Goal: Task Accomplishment & Management: Manage account settings

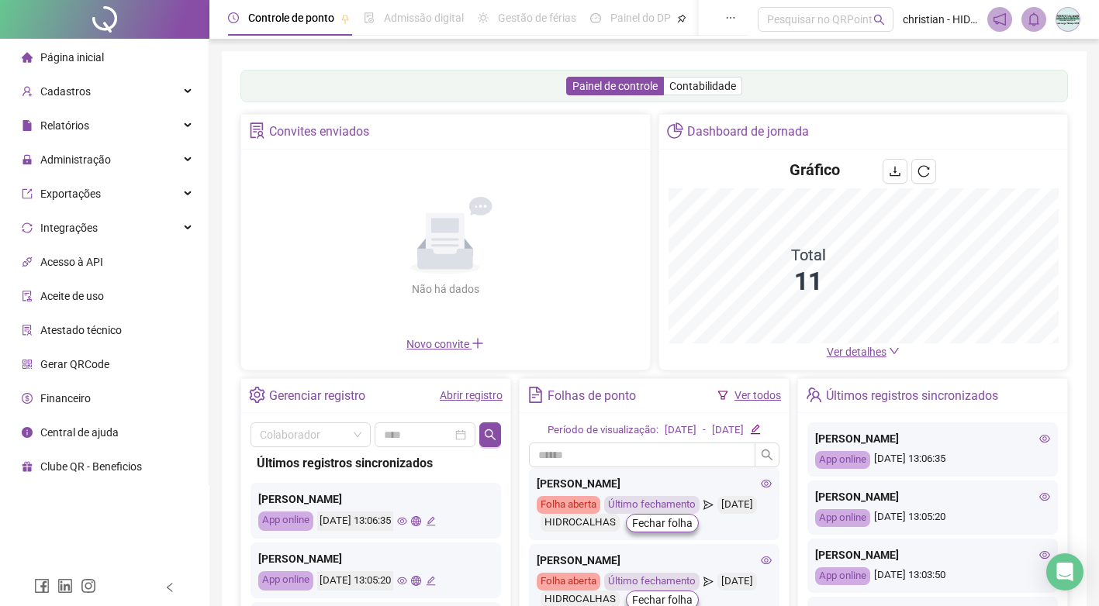
scroll to position [78, 0]
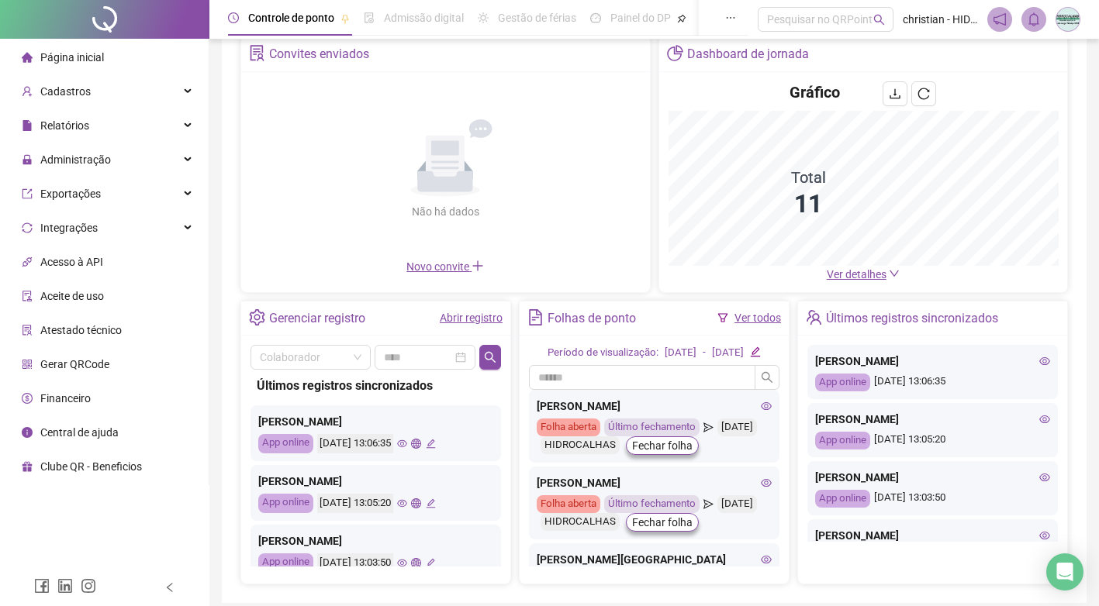
click at [116, 366] on li "Gerar QRCode" at bounding box center [104, 364] width 202 height 31
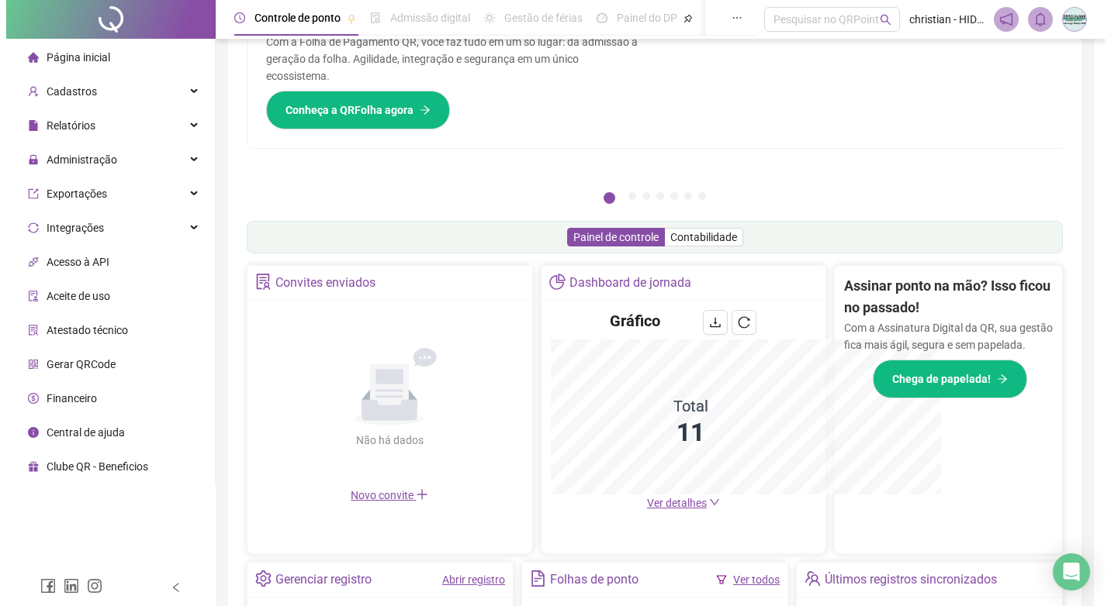
scroll to position [306, 0]
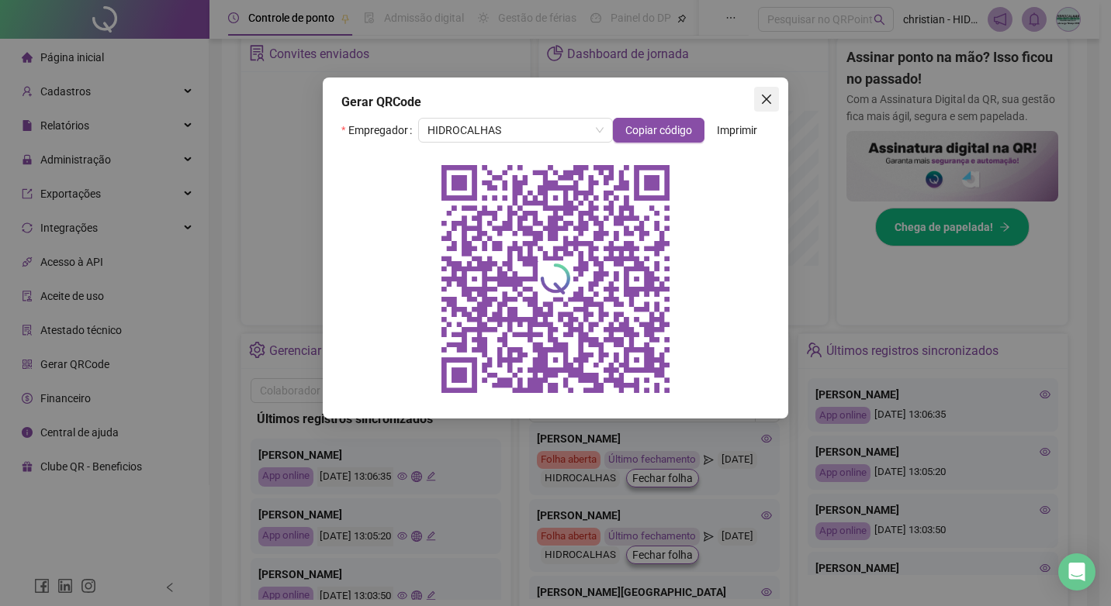
click at [762, 93] on icon "close" at bounding box center [766, 99] width 12 height 12
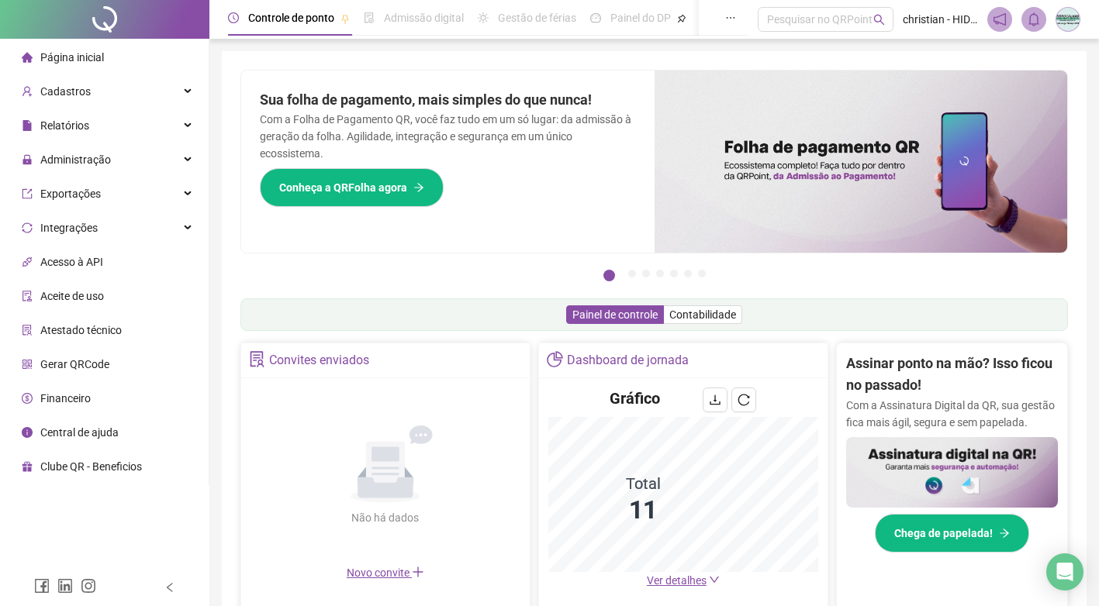
click at [39, 66] on div "Página inicial" at bounding box center [63, 57] width 82 height 31
click at [166, 88] on div "Cadastros" at bounding box center [104, 91] width 202 height 31
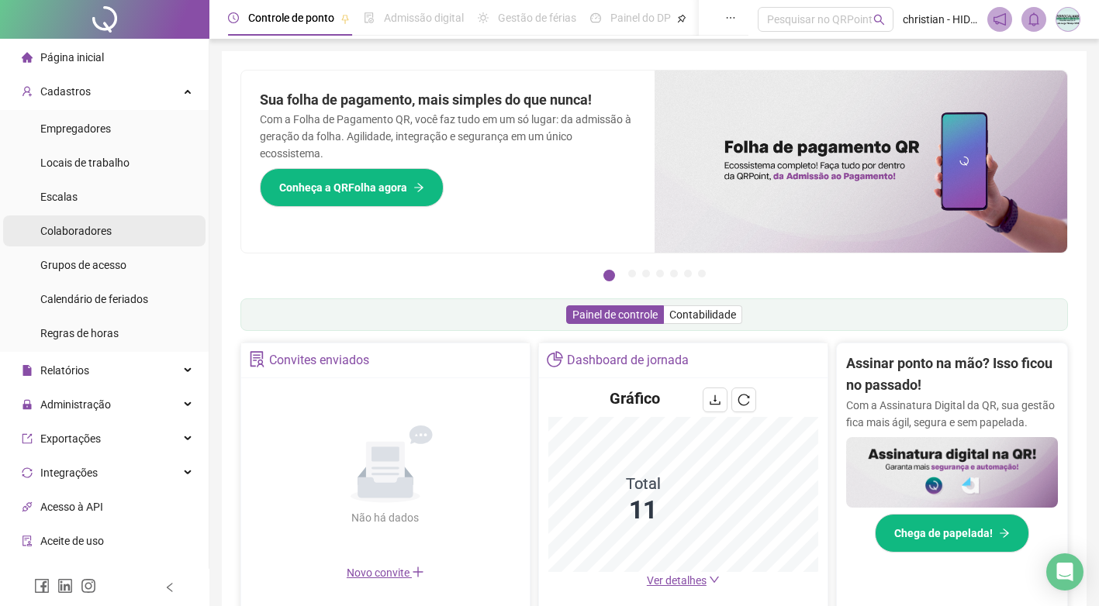
click at [123, 228] on li "Colaboradores" at bounding box center [104, 231] width 202 height 31
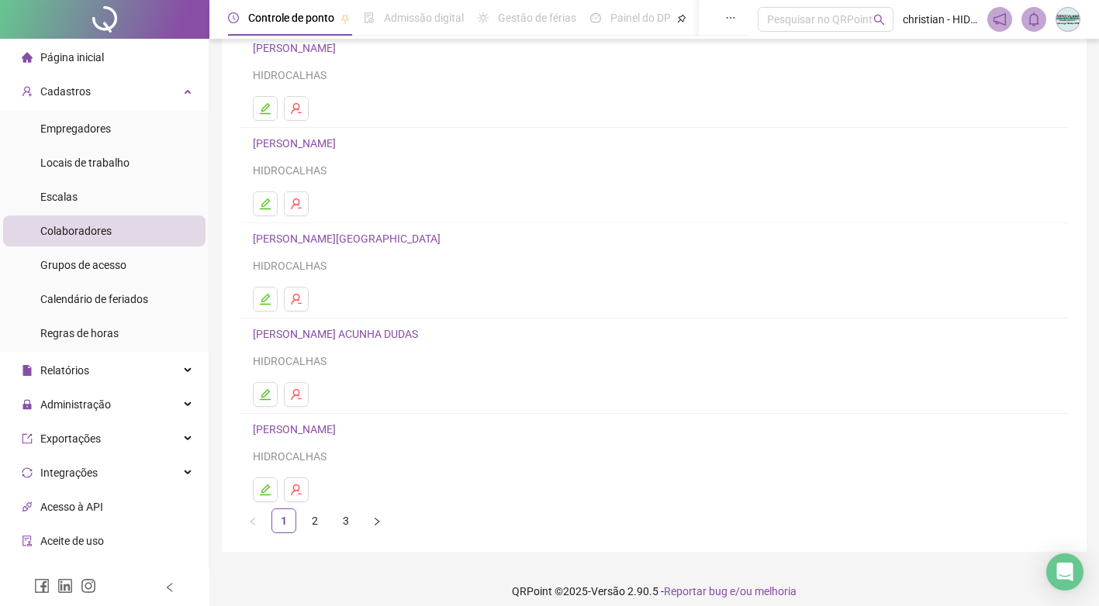
scroll to position [143, 0]
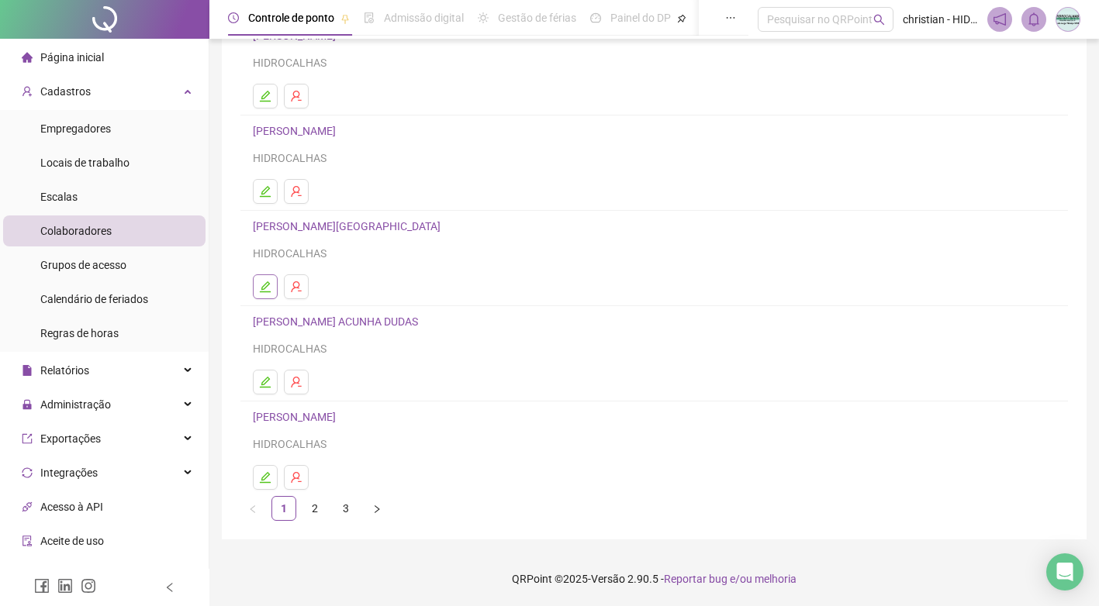
click at [267, 290] on icon "edit" at bounding box center [265, 287] width 12 height 12
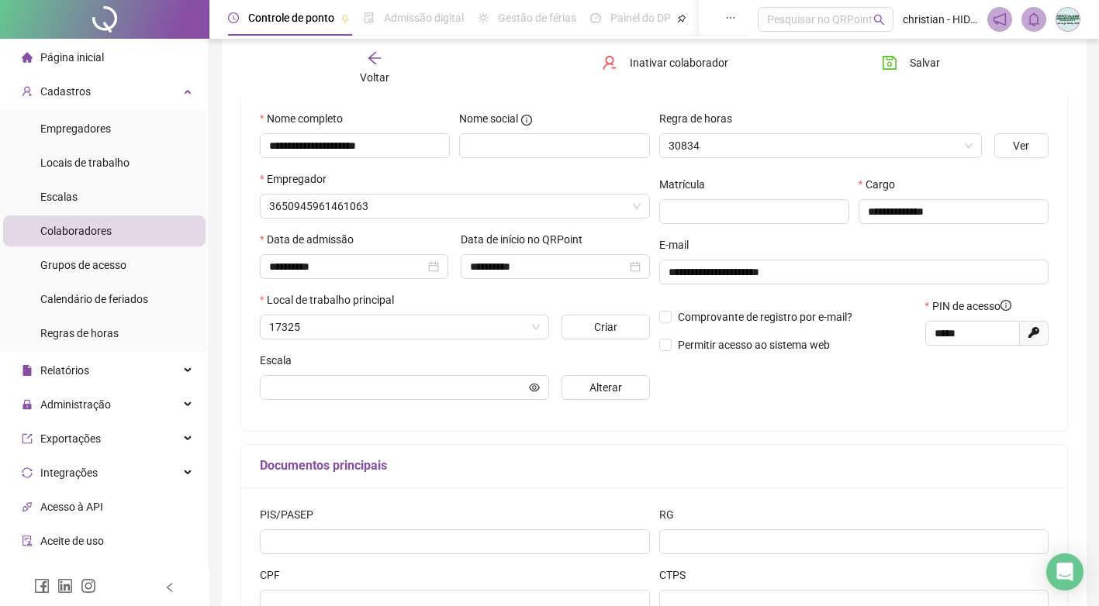
scroll to position [151, 0]
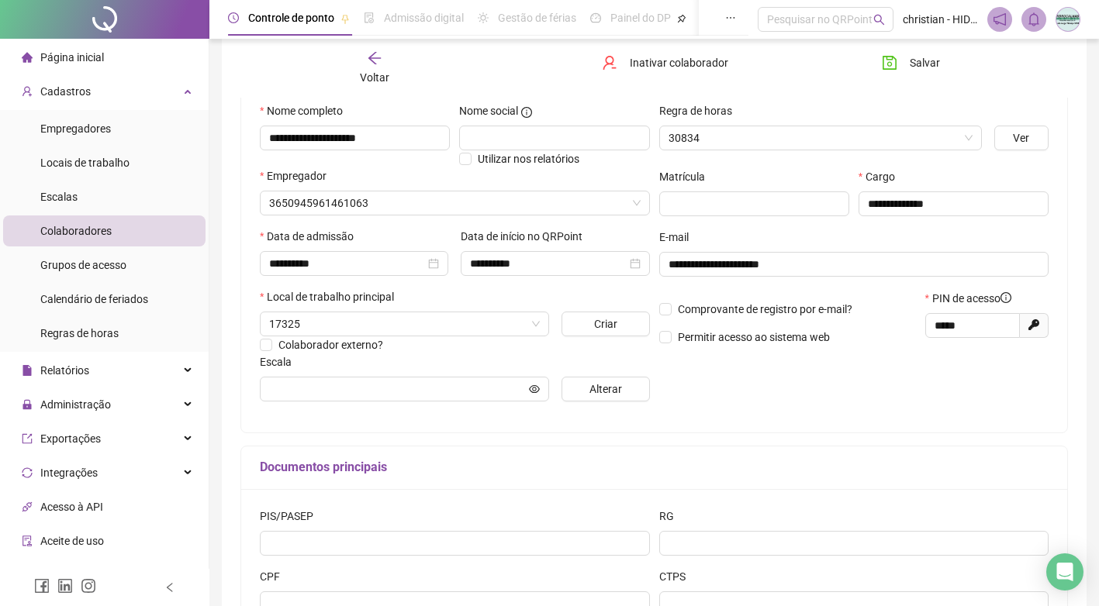
type input "**********"
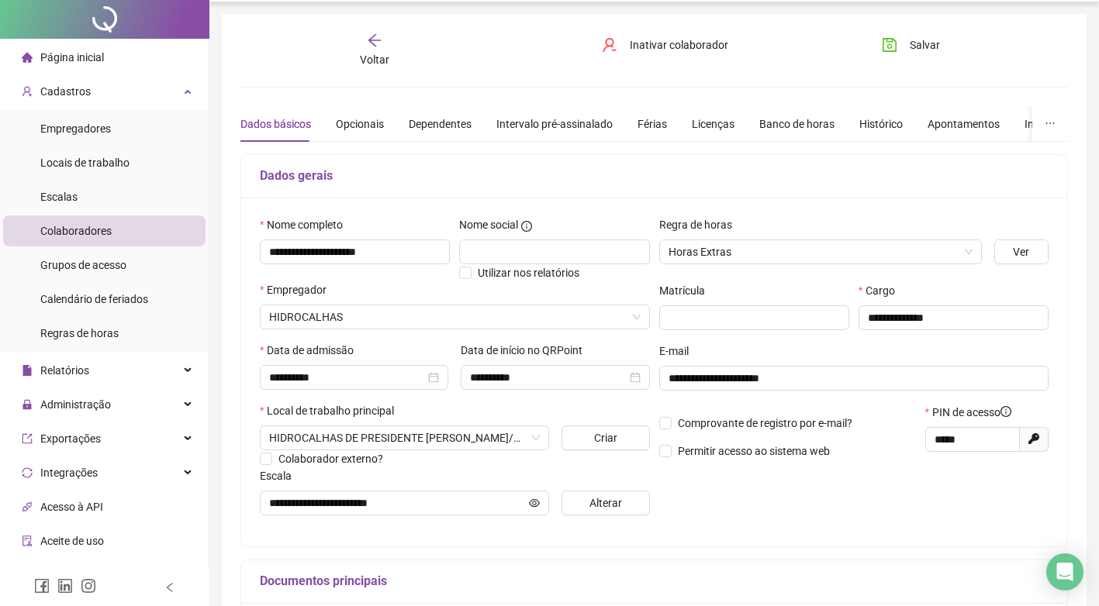
scroll to position [0, 0]
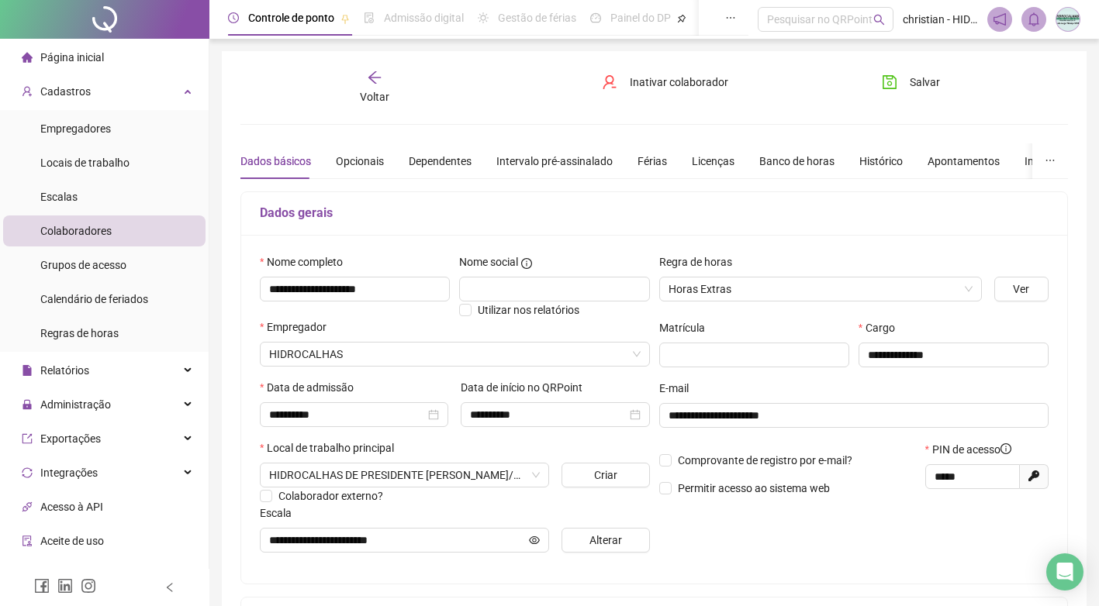
click at [106, 50] on li "Página inicial" at bounding box center [104, 57] width 202 height 31
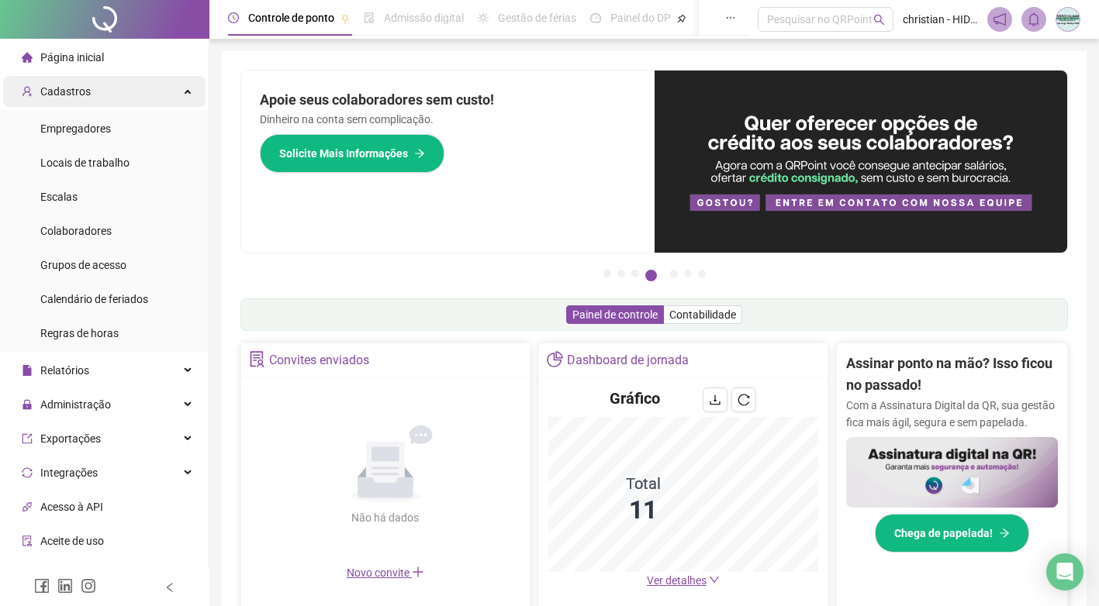
click at [109, 98] on div "Cadastros" at bounding box center [104, 91] width 202 height 31
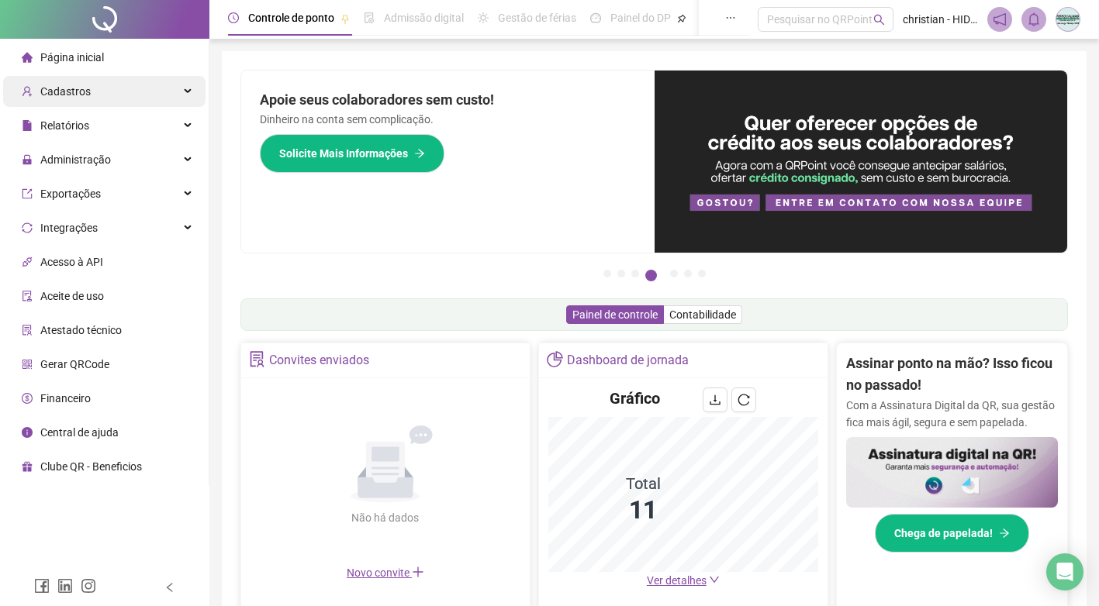
click at [110, 98] on div "Cadastros" at bounding box center [104, 91] width 202 height 31
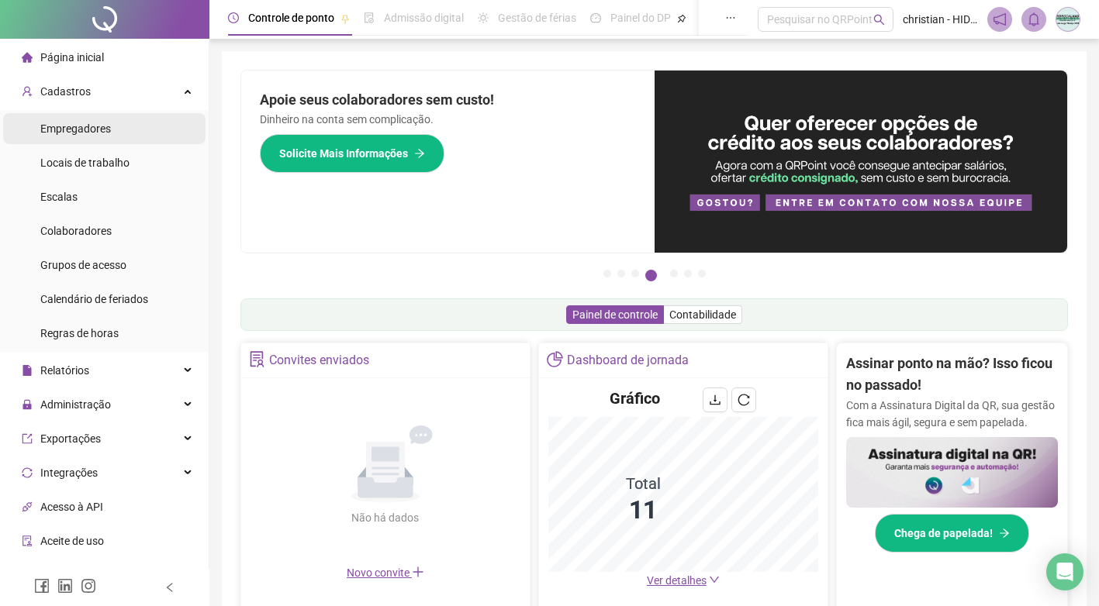
click at [118, 137] on li "Empregadores" at bounding box center [104, 128] width 202 height 31
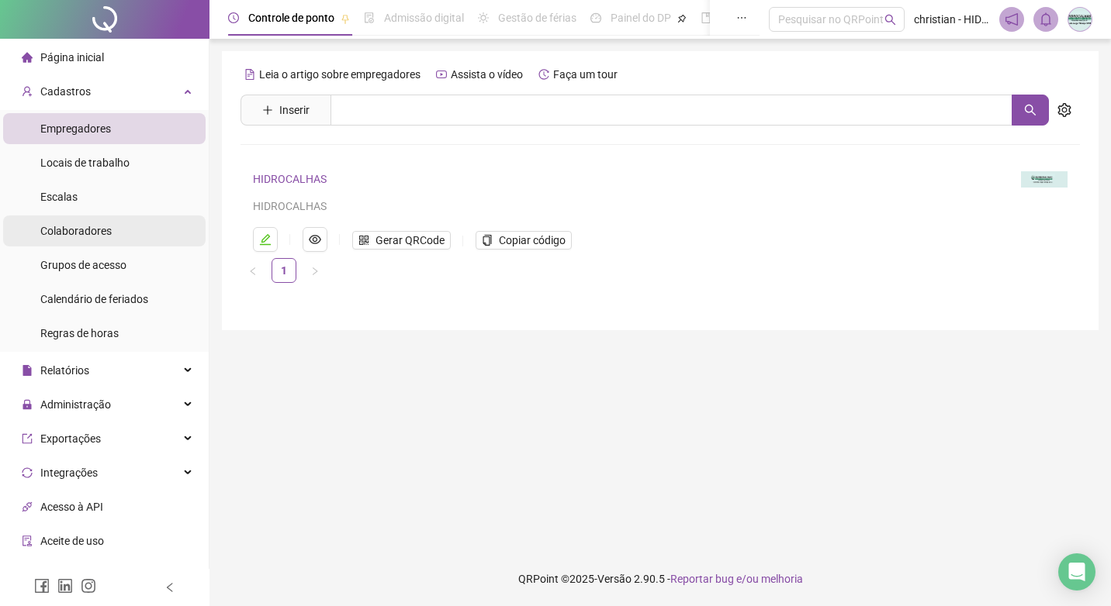
click at [83, 225] on span "Colaboradores" at bounding box center [75, 231] width 71 height 12
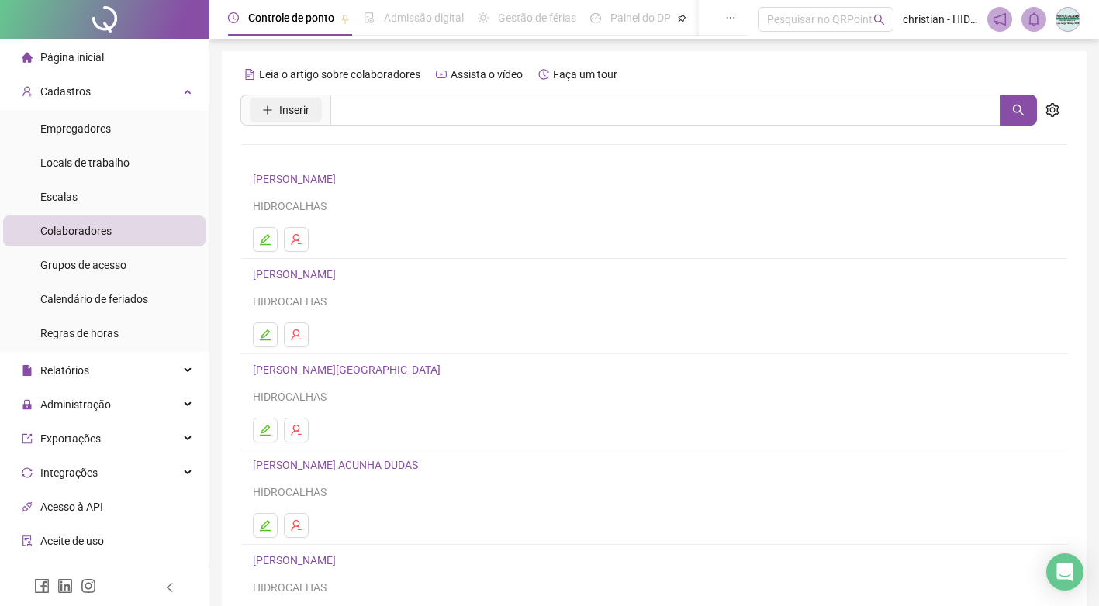
click at [303, 104] on span "Inserir" at bounding box center [294, 110] width 30 height 17
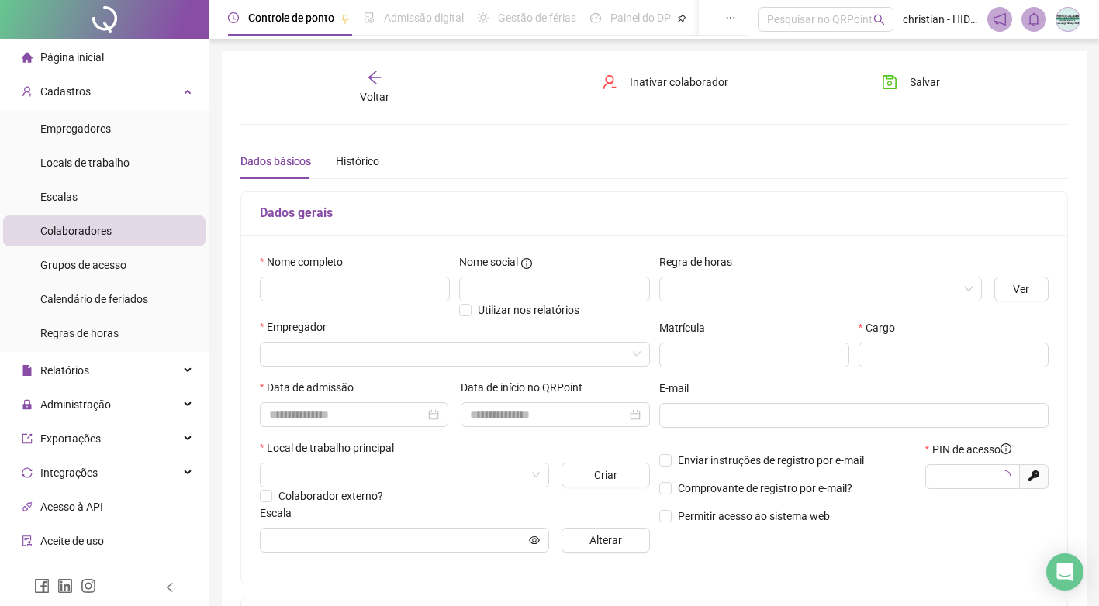
type input "*****"
click at [363, 288] on input "text" at bounding box center [355, 289] width 190 height 25
type input "**********"
click at [364, 358] on input "search" at bounding box center [448, 354] width 358 height 23
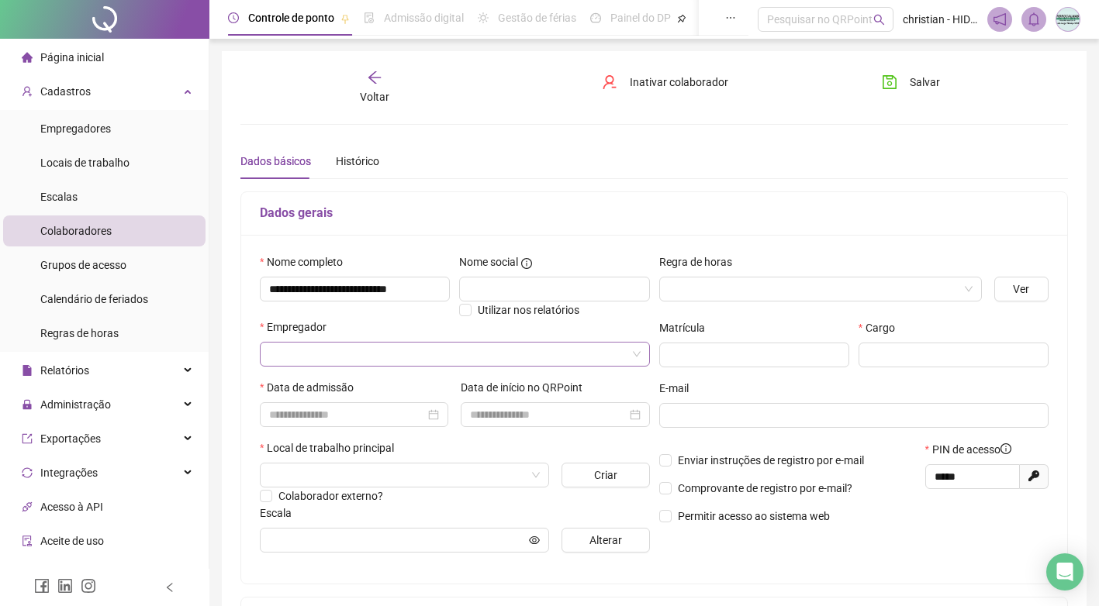
scroll to position [0, 0]
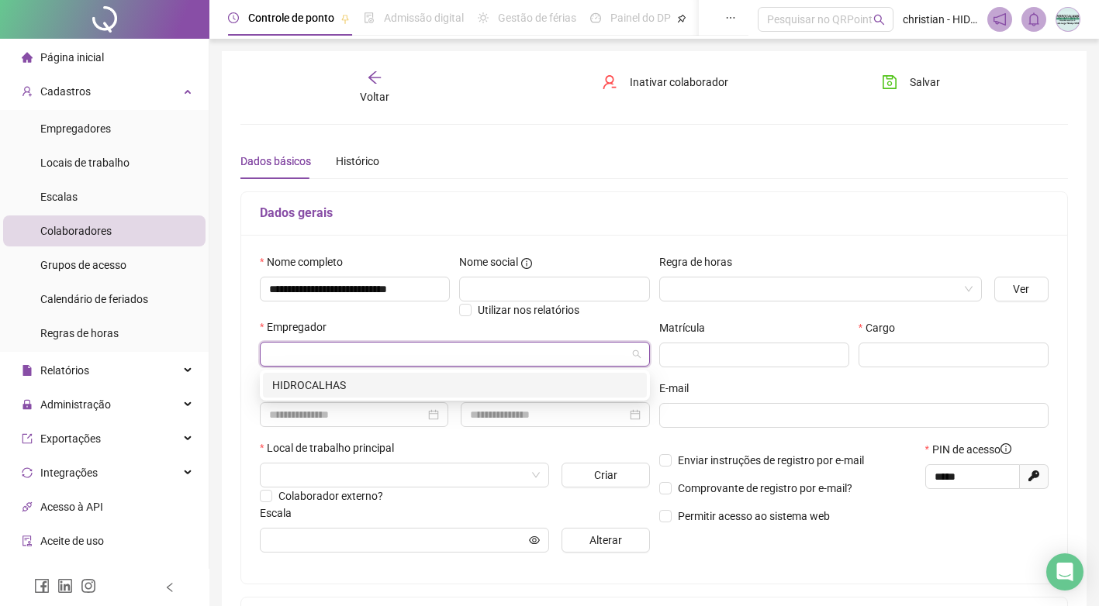
click at [361, 380] on div "HIDROCALHAS" at bounding box center [454, 385] width 365 height 17
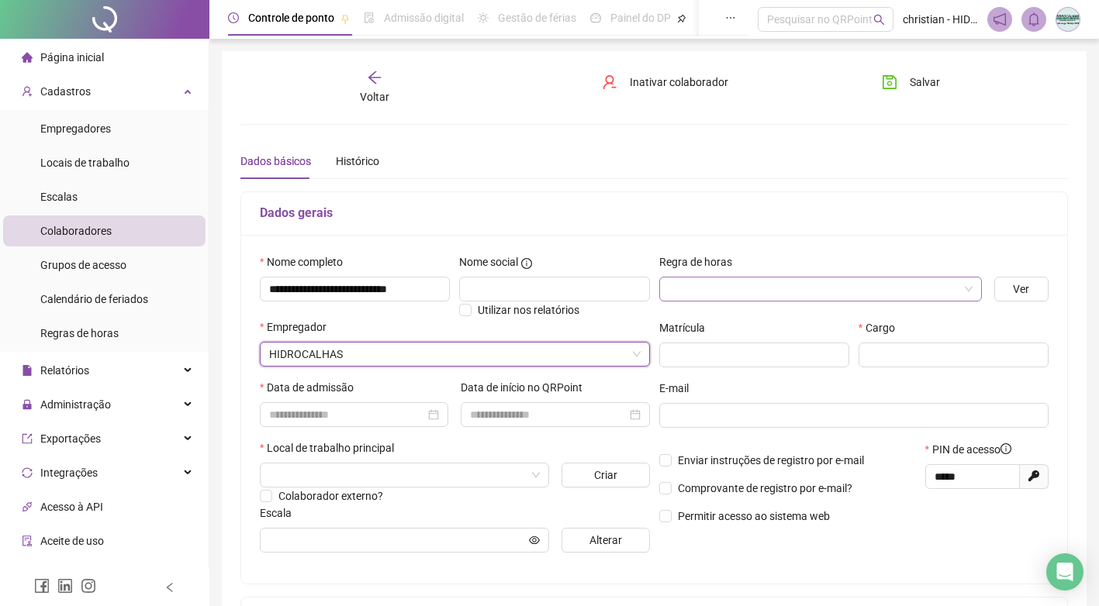
click at [720, 292] on input "search" at bounding box center [813, 289] width 290 height 23
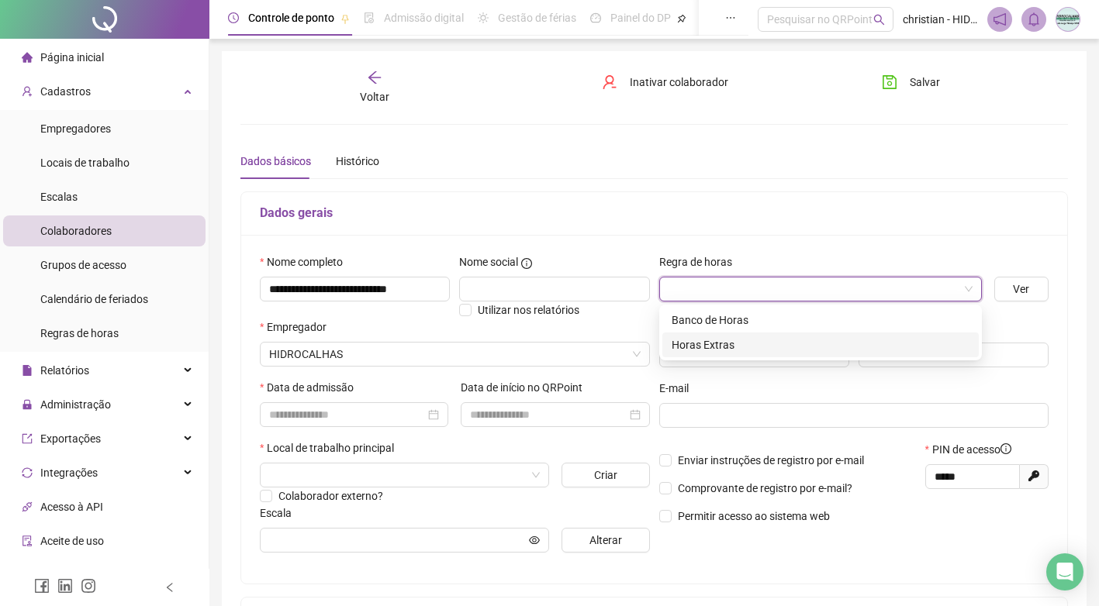
click at [729, 351] on div "Horas Extras" at bounding box center [821, 345] width 298 height 17
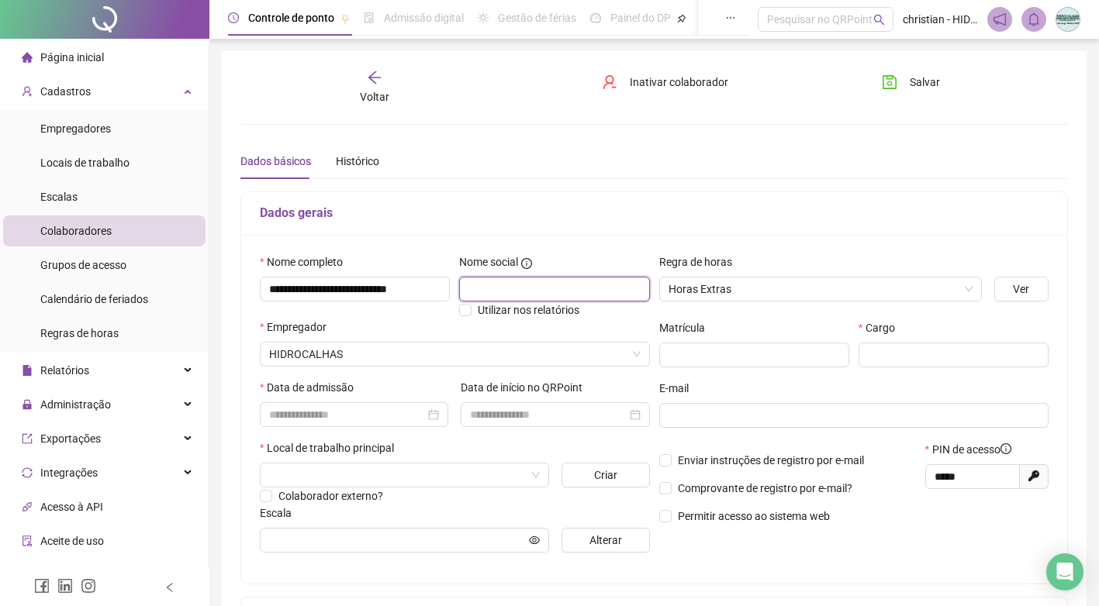
click at [620, 281] on input "text" at bounding box center [554, 289] width 190 height 25
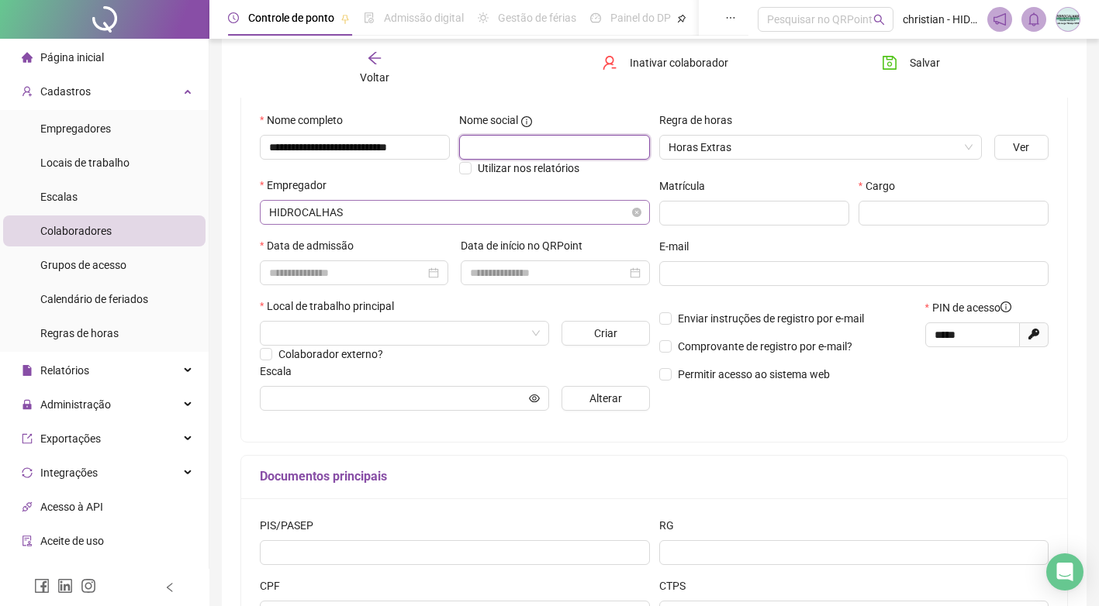
scroll to position [155, 0]
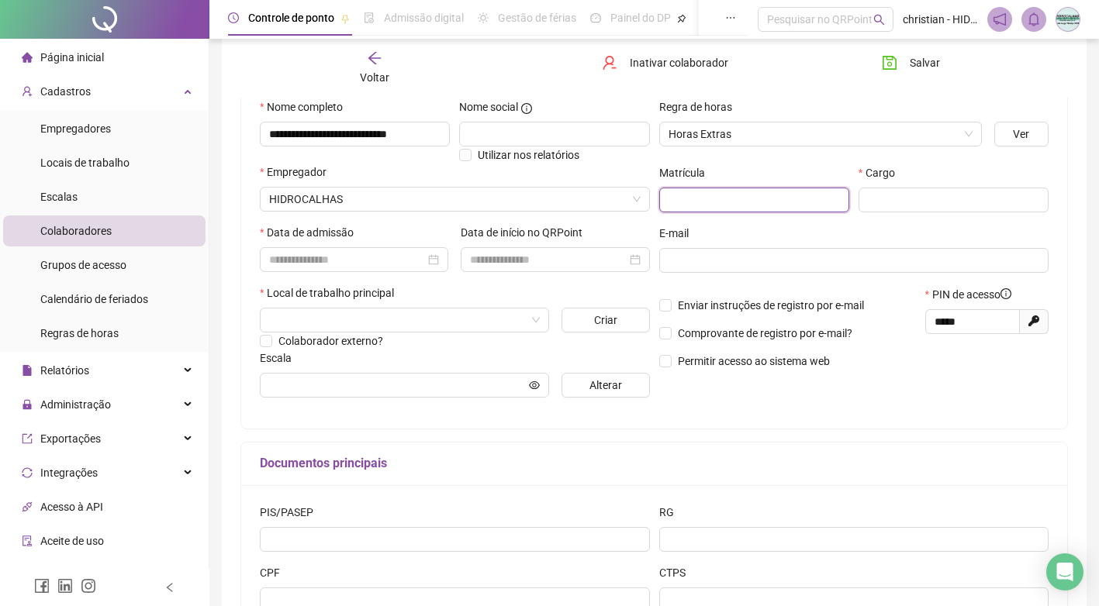
click at [680, 200] on input "text" at bounding box center [754, 200] width 190 height 25
click at [882, 209] on input "text" at bounding box center [953, 200] width 190 height 25
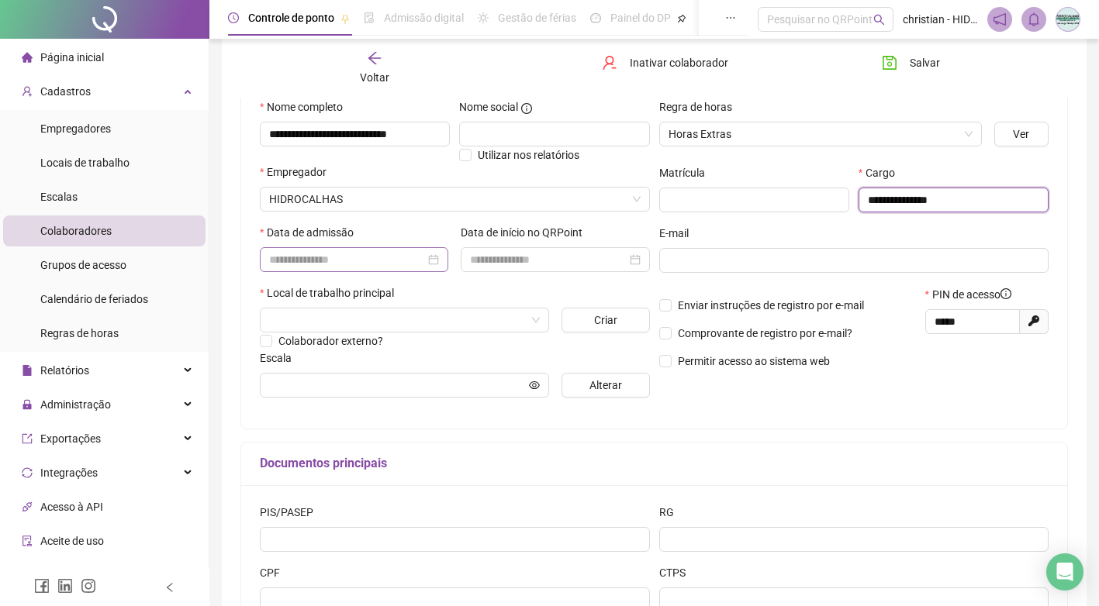
click at [435, 264] on div at bounding box center [354, 259] width 170 height 17
type input "**********"
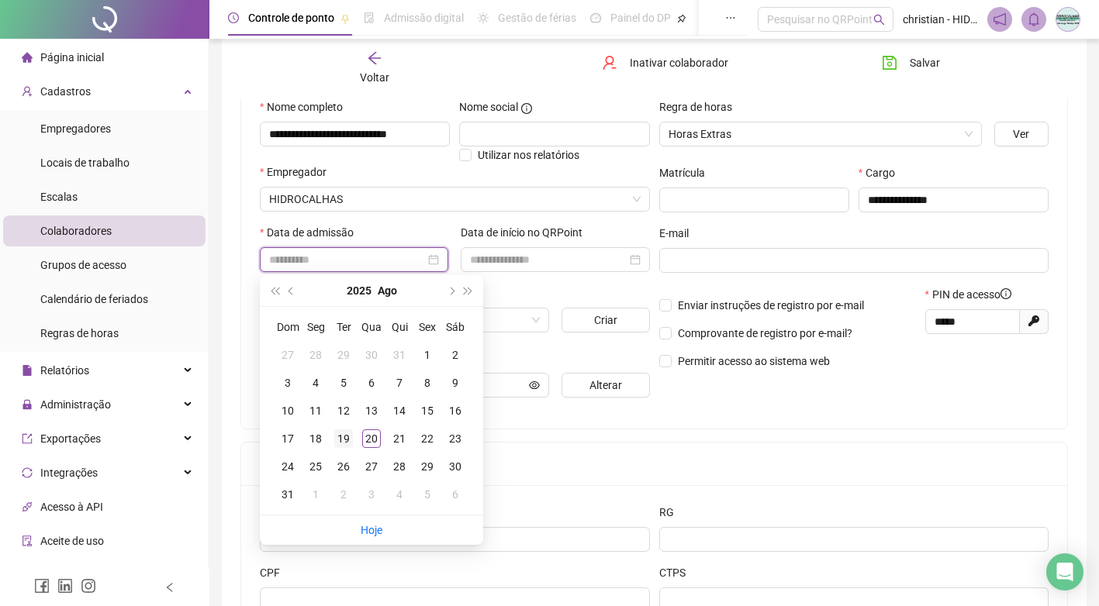
type input "**********"
click at [347, 434] on div "19" at bounding box center [343, 439] width 19 height 19
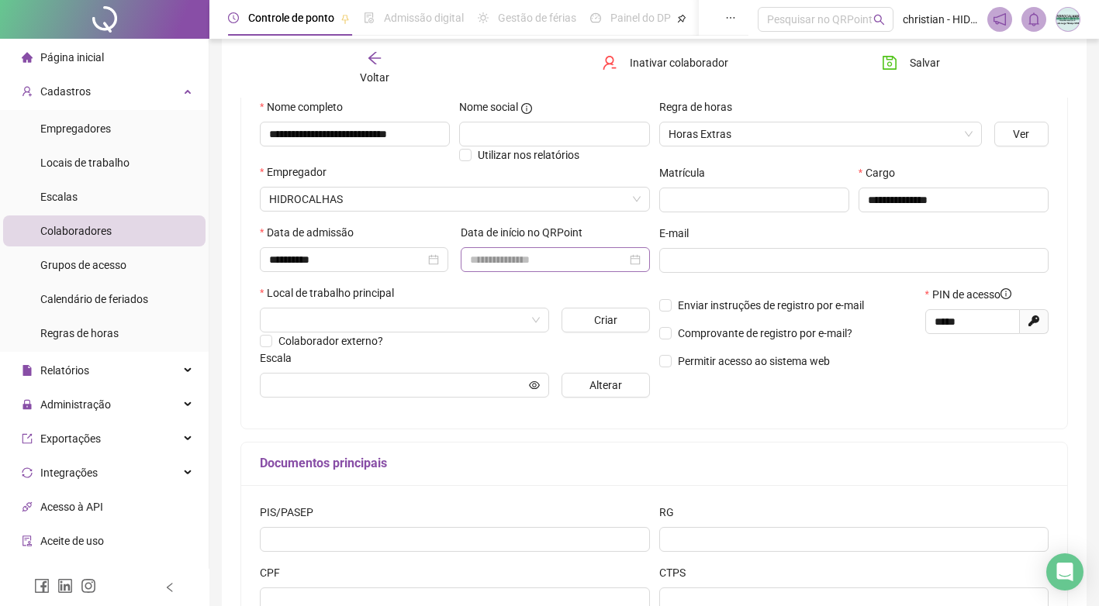
click at [642, 260] on div at bounding box center [555, 259] width 188 height 25
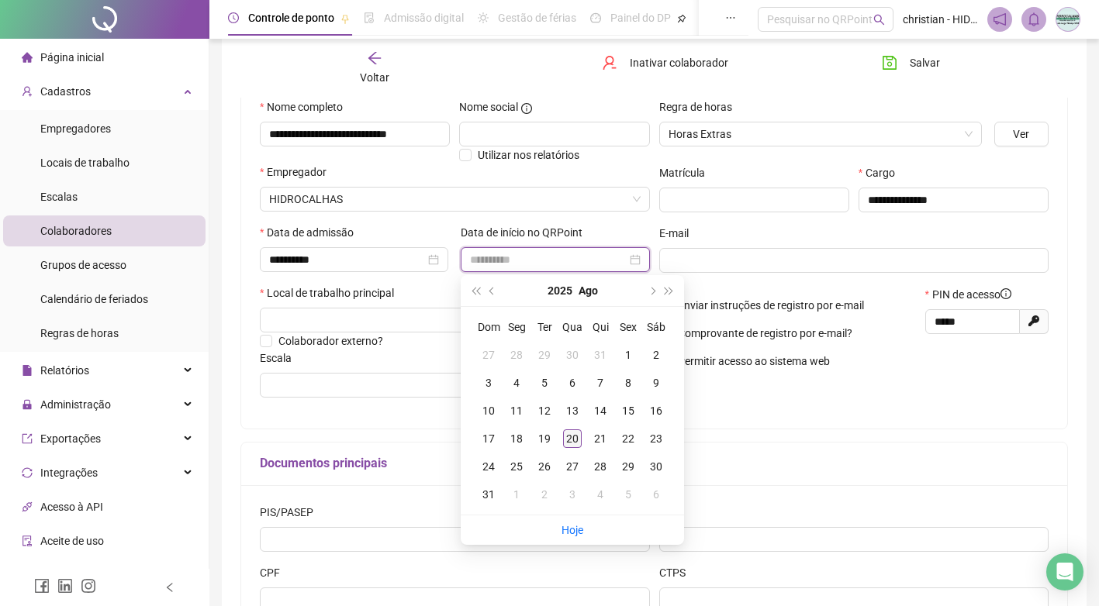
type input "**********"
click at [567, 439] on div "20" at bounding box center [572, 439] width 19 height 19
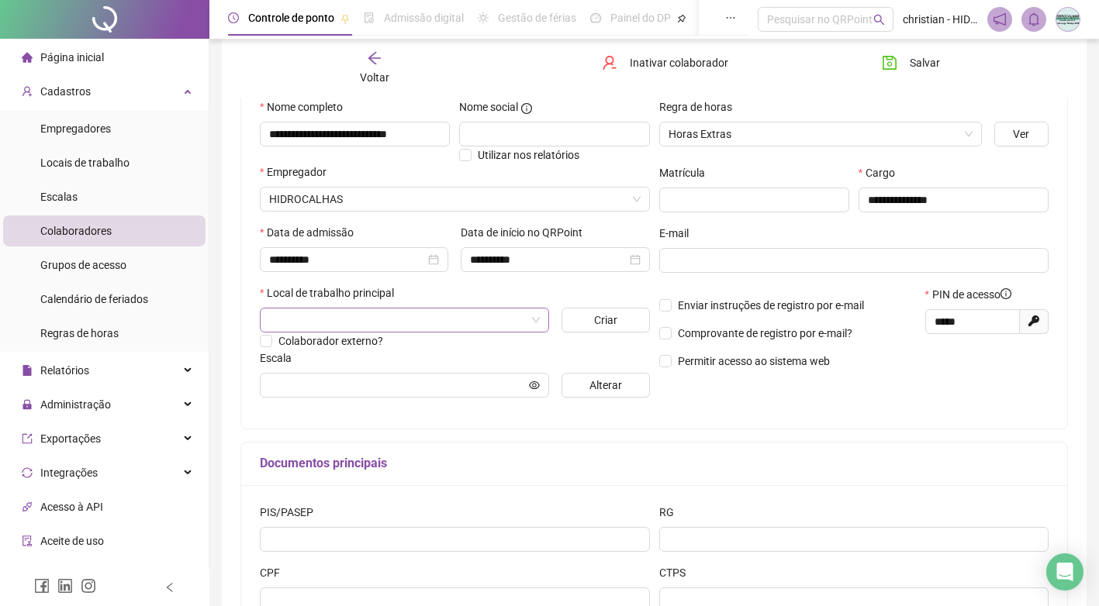
click at [392, 320] on input "search" at bounding box center [397, 320] width 257 height 23
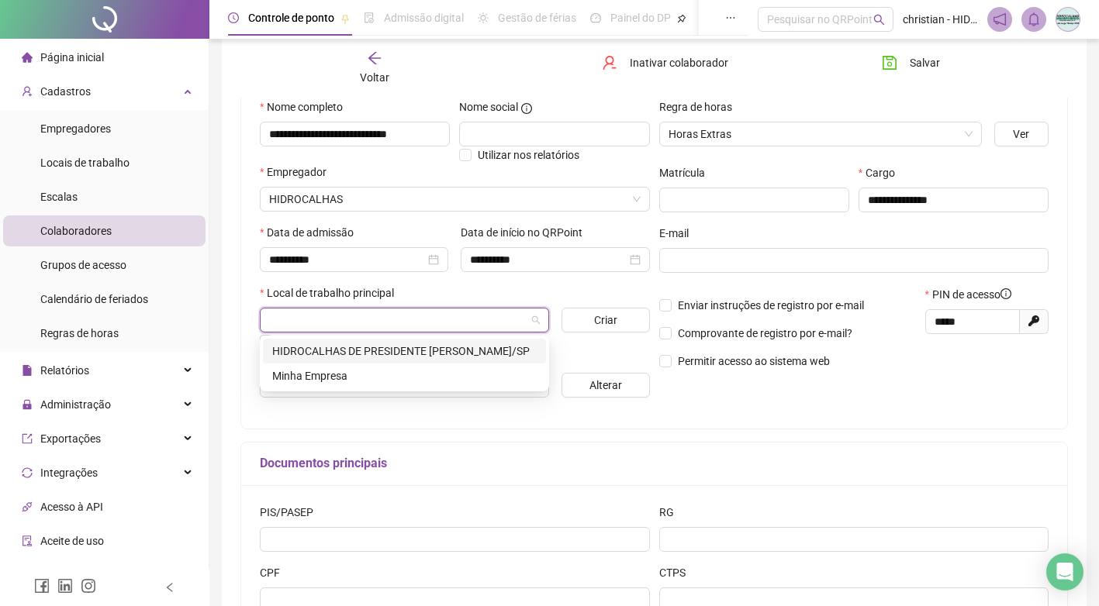
click at [384, 350] on div "HIDROCALHAS DE PRESIDENTE [PERSON_NAME]/SP" at bounding box center [404, 351] width 264 height 17
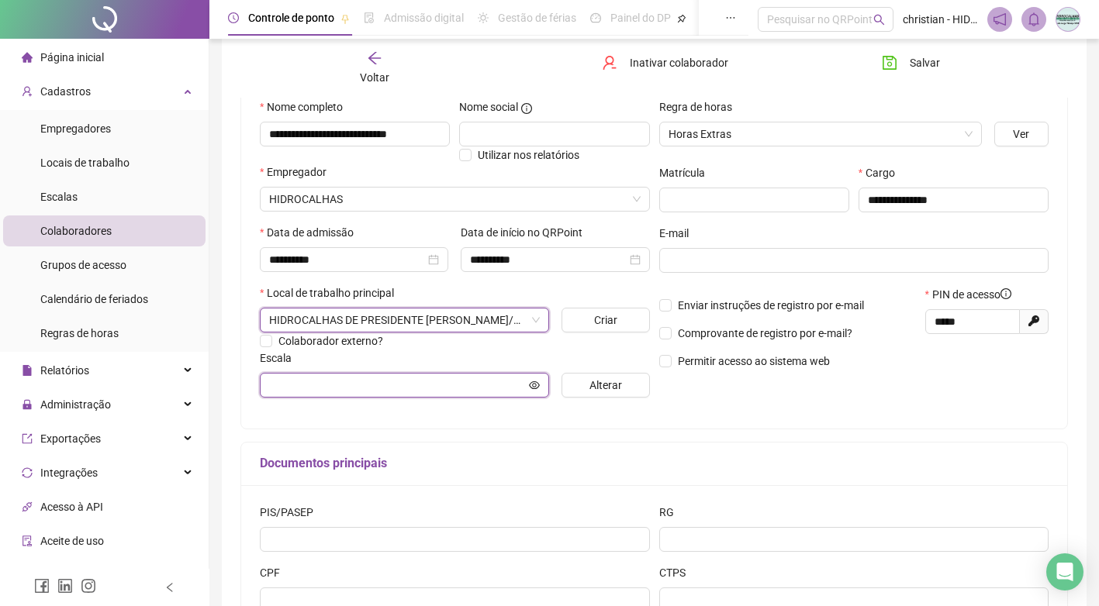
click at [539, 386] on icon "eye" at bounding box center [534, 385] width 11 height 8
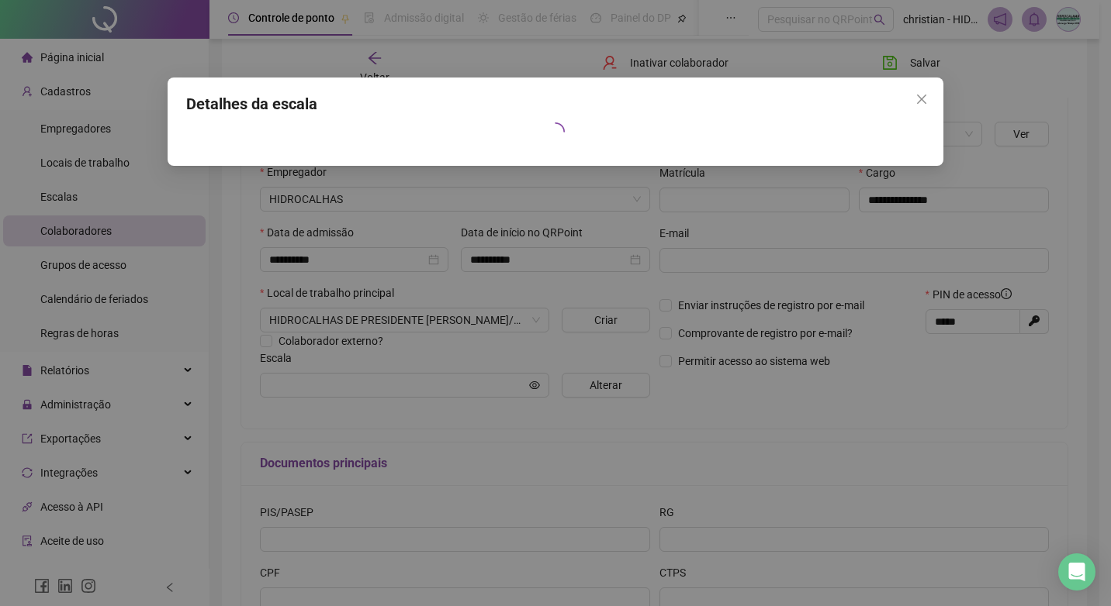
click at [591, 386] on div "Detalhes da escala" at bounding box center [555, 303] width 1111 height 606
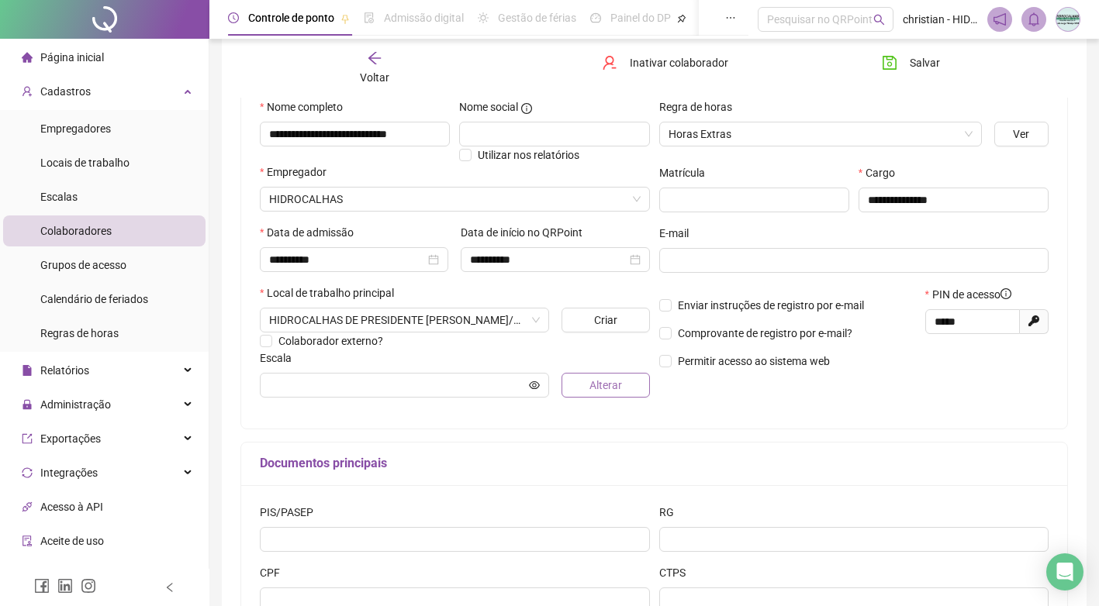
click at [596, 381] on span "Alterar" at bounding box center [605, 385] width 33 height 17
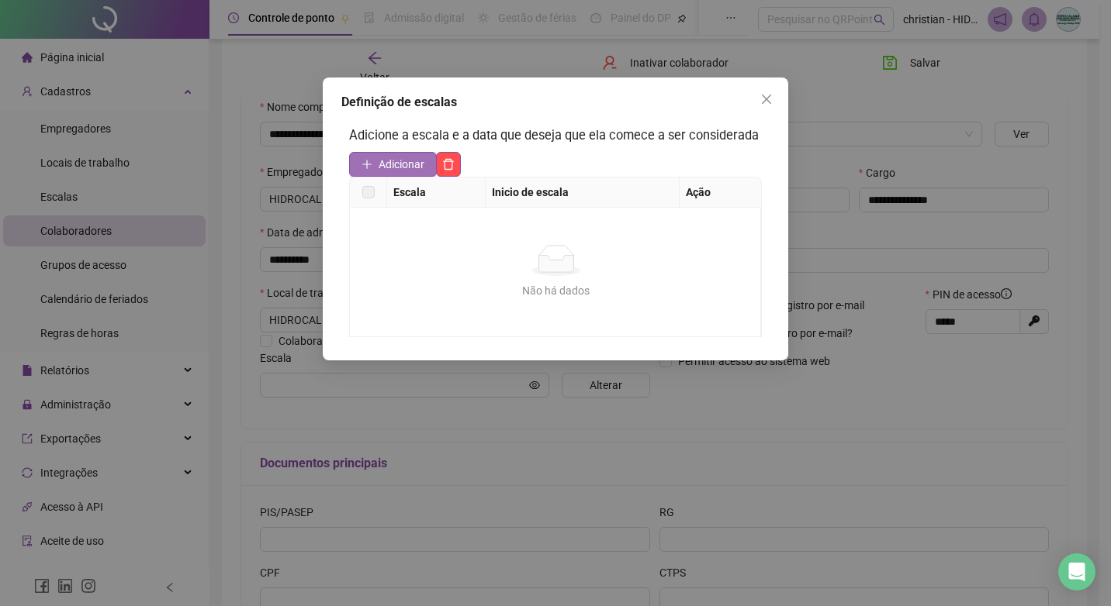
click at [410, 170] on span "Adicionar" at bounding box center [401, 164] width 46 height 17
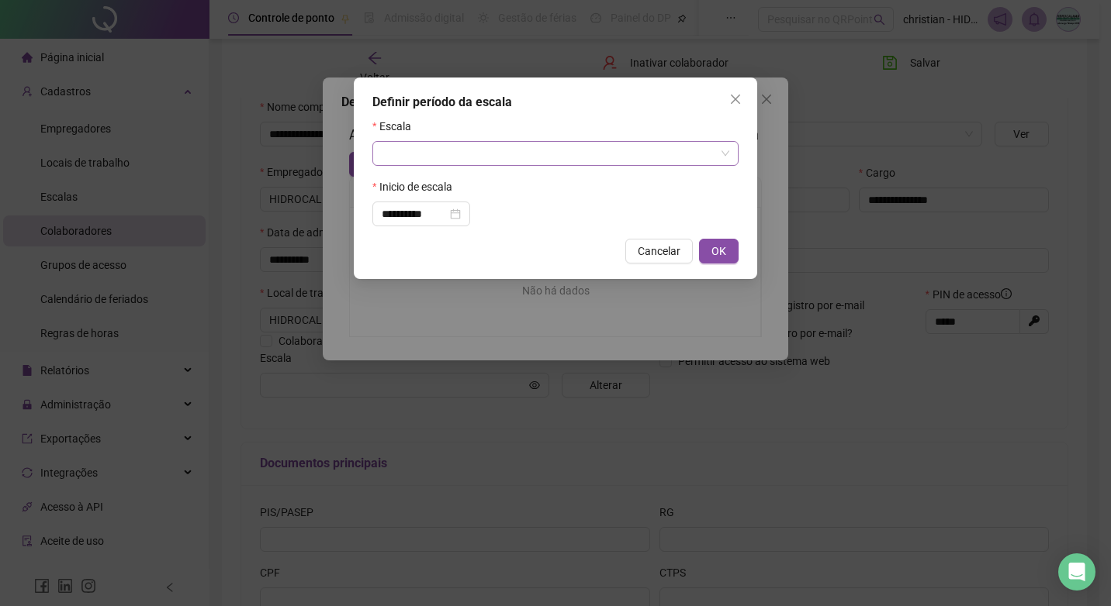
click at [600, 159] on input "search" at bounding box center [548, 153] width 333 height 23
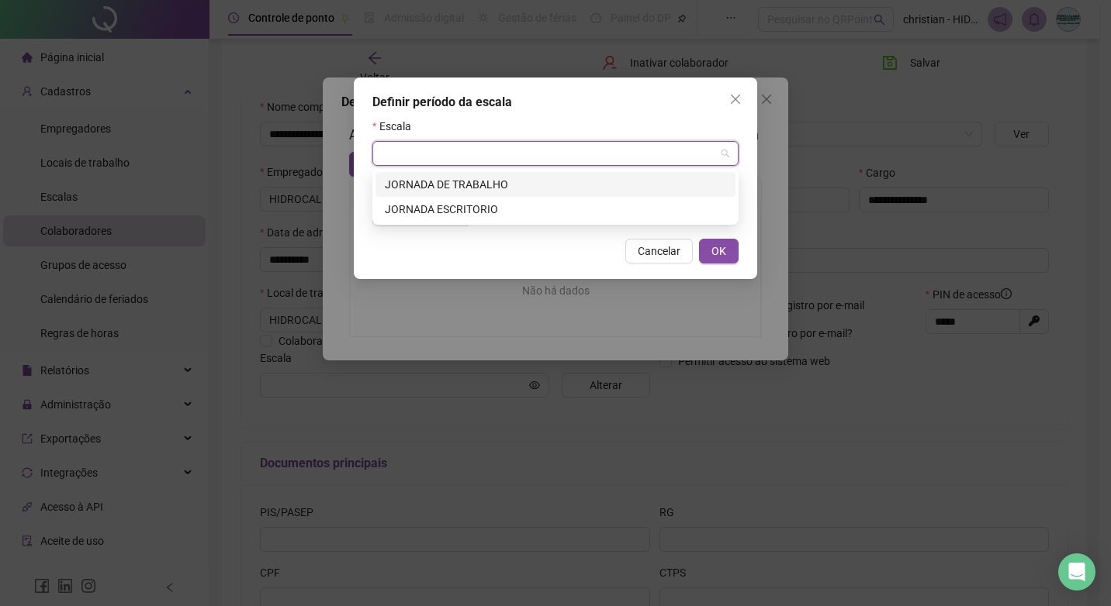
click at [587, 187] on div "JORNADA DE TRABALHO" at bounding box center [555, 184] width 341 height 17
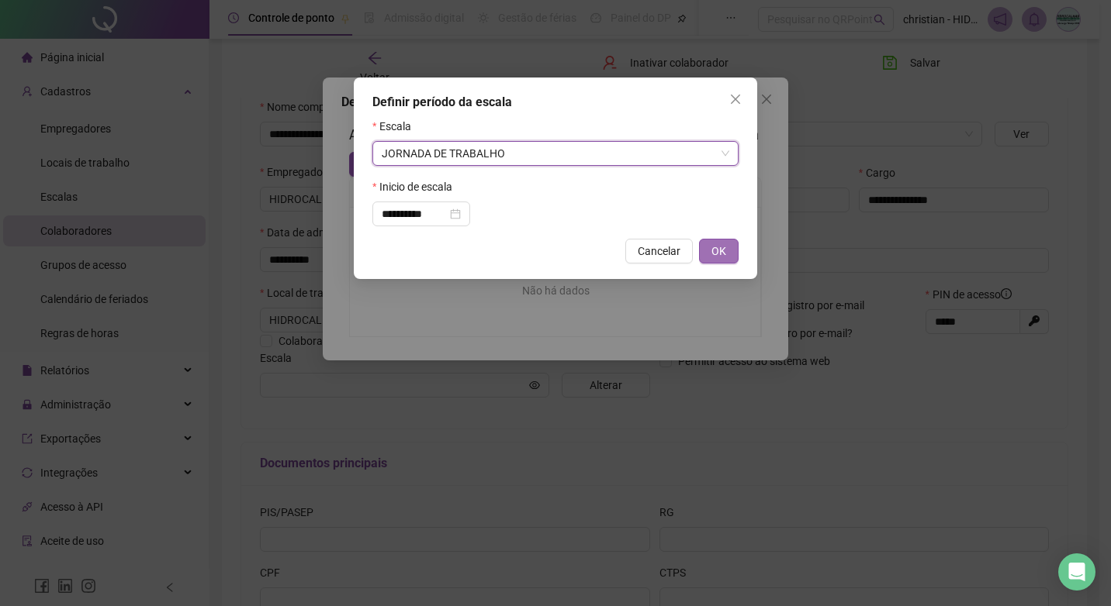
click at [717, 252] on span "OK" at bounding box center [718, 251] width 15 height 17
type input "**********"
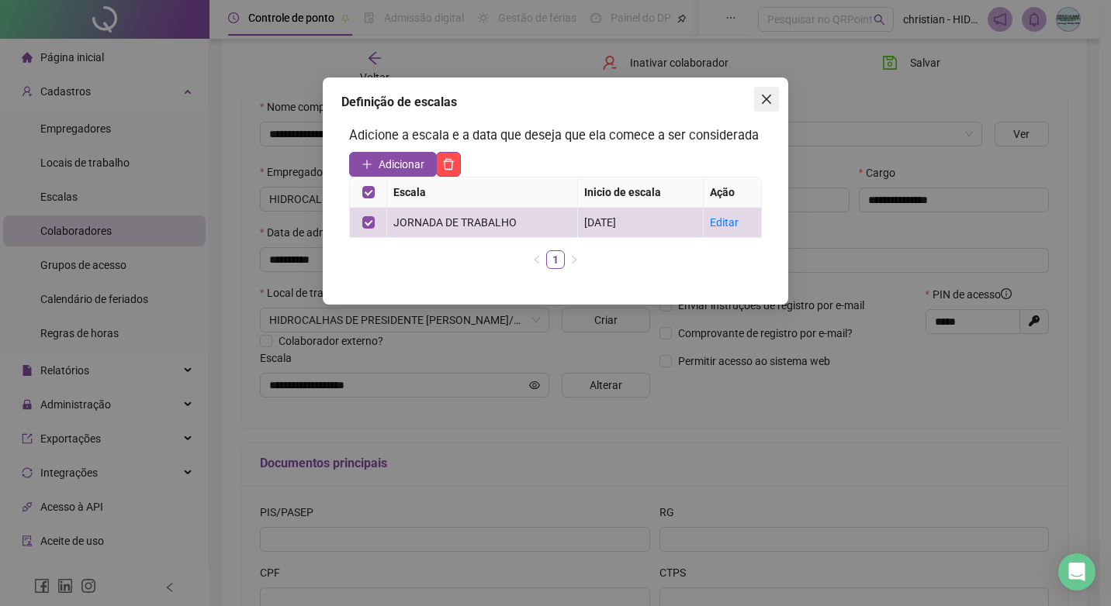
click at [758, 103] on span "Close" at bounding box center [766, 99] width 25 height 12
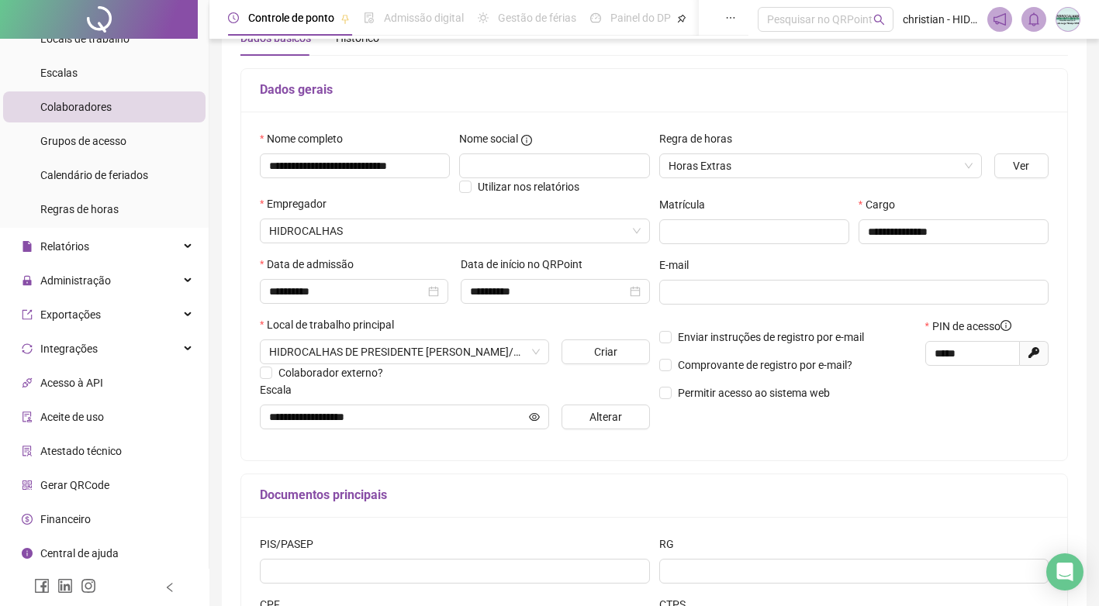
scroll to position [0, 0]
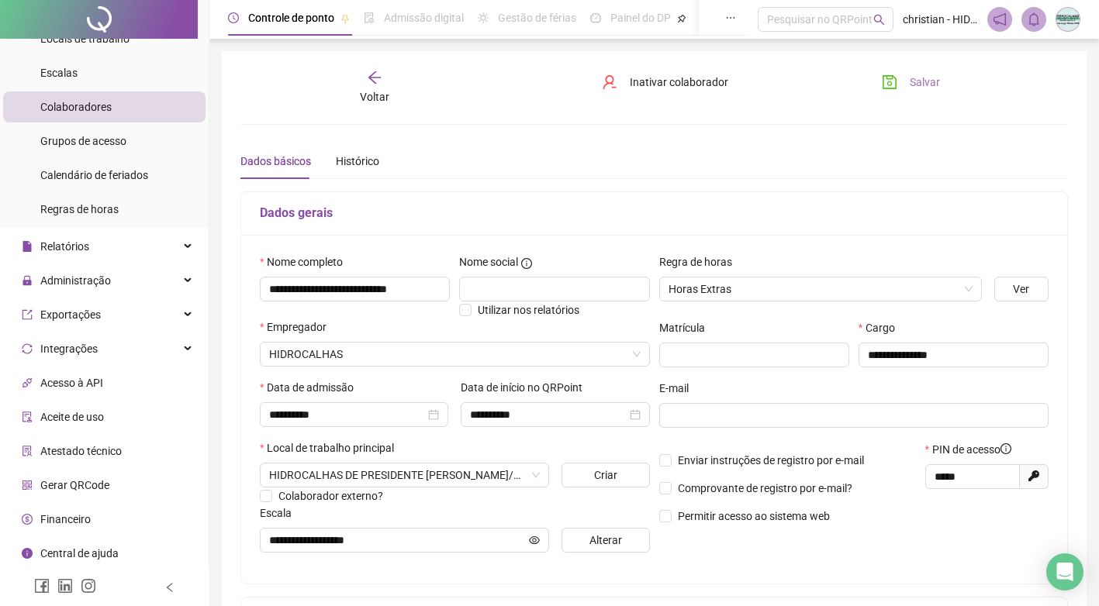
click at [939, 75] on button "Salvar" at bounding box center [910, 82] width 81 height 25
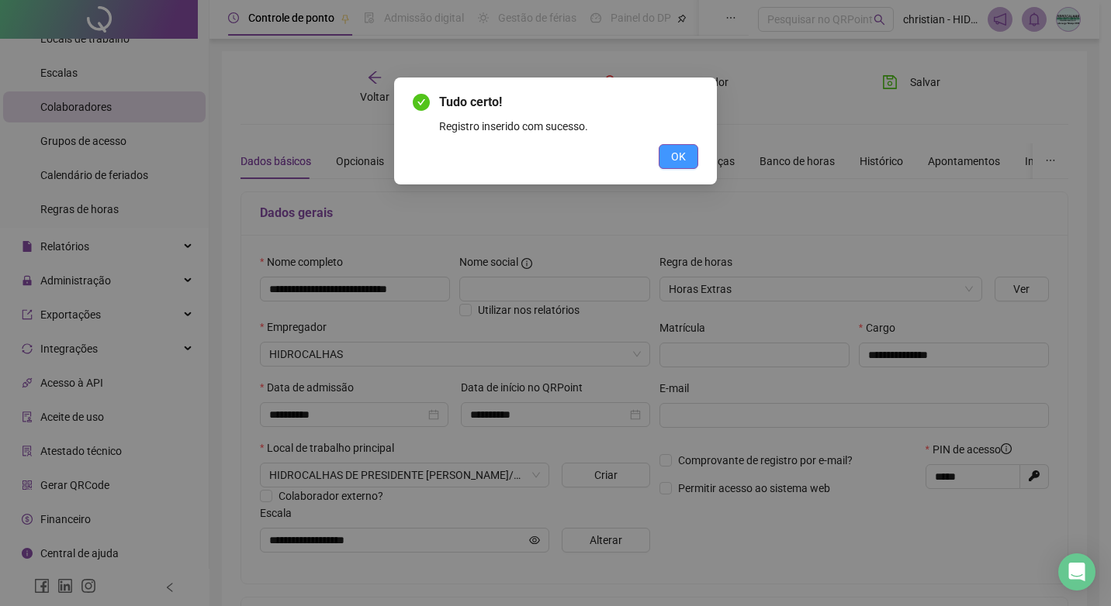
click at [687, 161] on button "OK" at bounding box center [678, 156] width 40 height 25
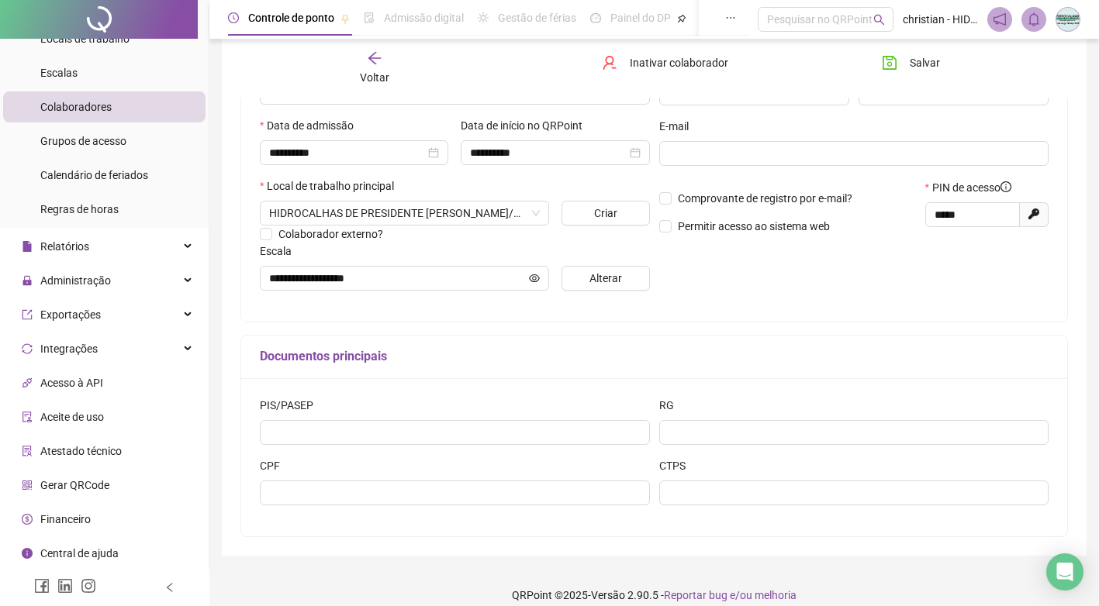
scroll to position [278, 0]
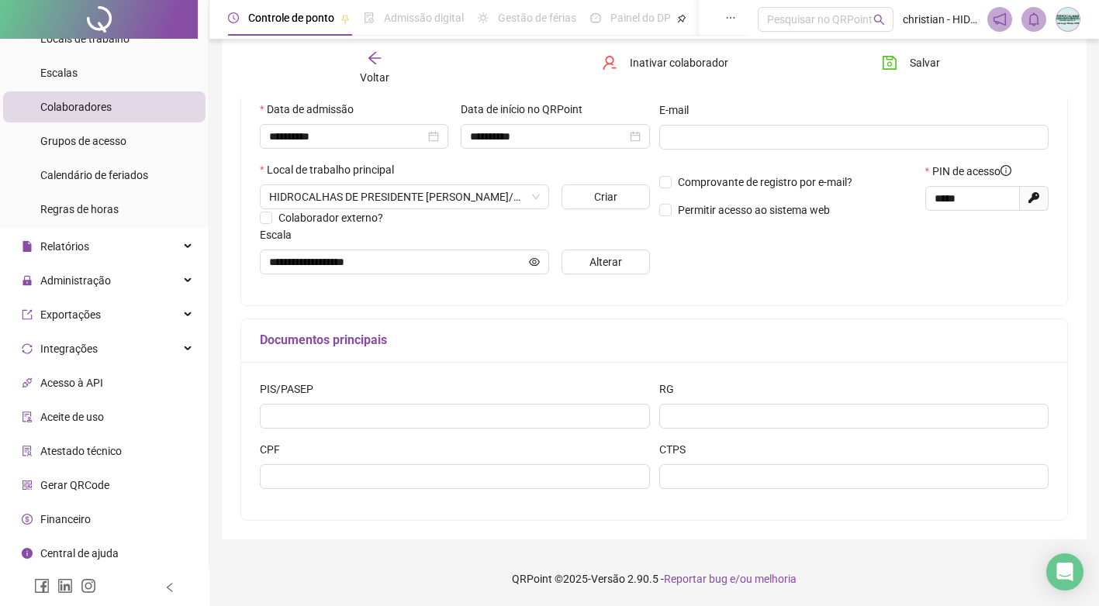
click at [81, 493] on div "Gerar QRCode" at bounding box center [66, 485] width 88 height 31
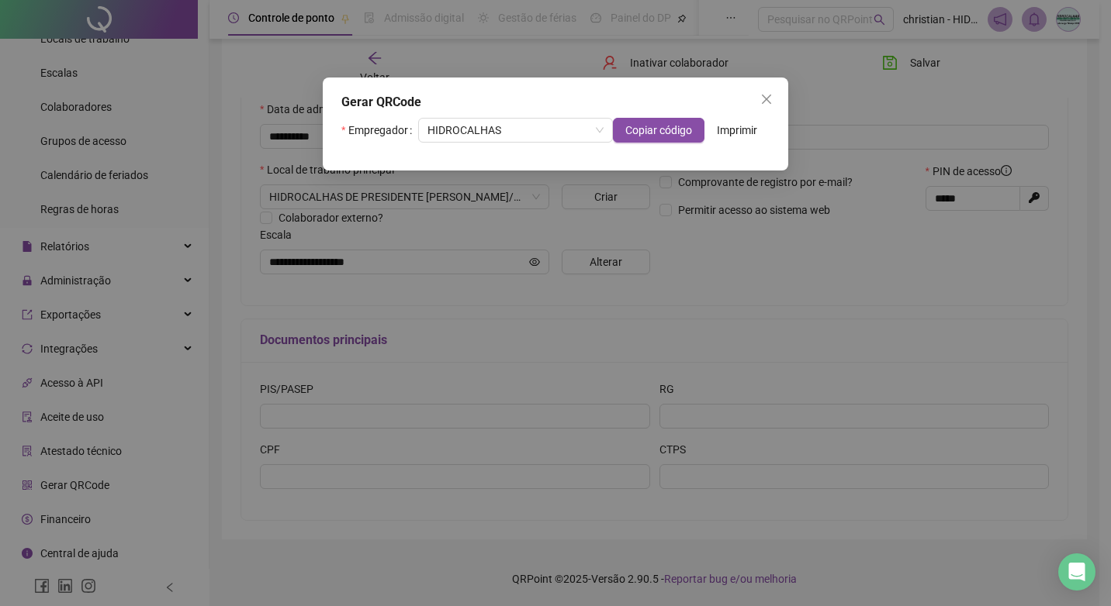
click at [731, 129] on span "Imprimir" at bounding box center [737, 130] width 40 height 17
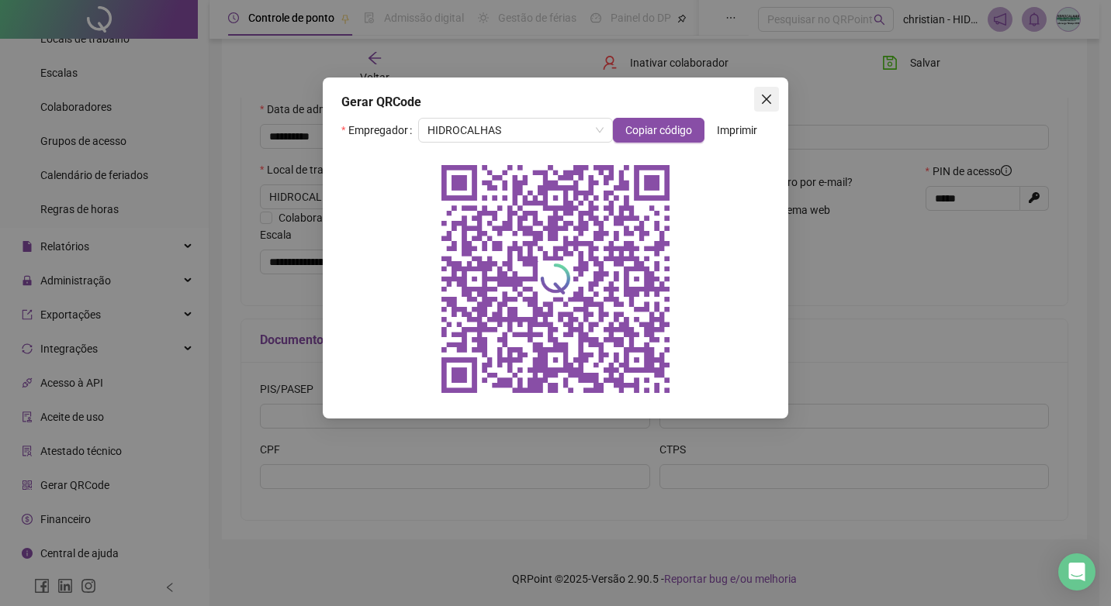
click at [765, 103] on icon "close" at bounding box center [766, 99] width 12 height 12
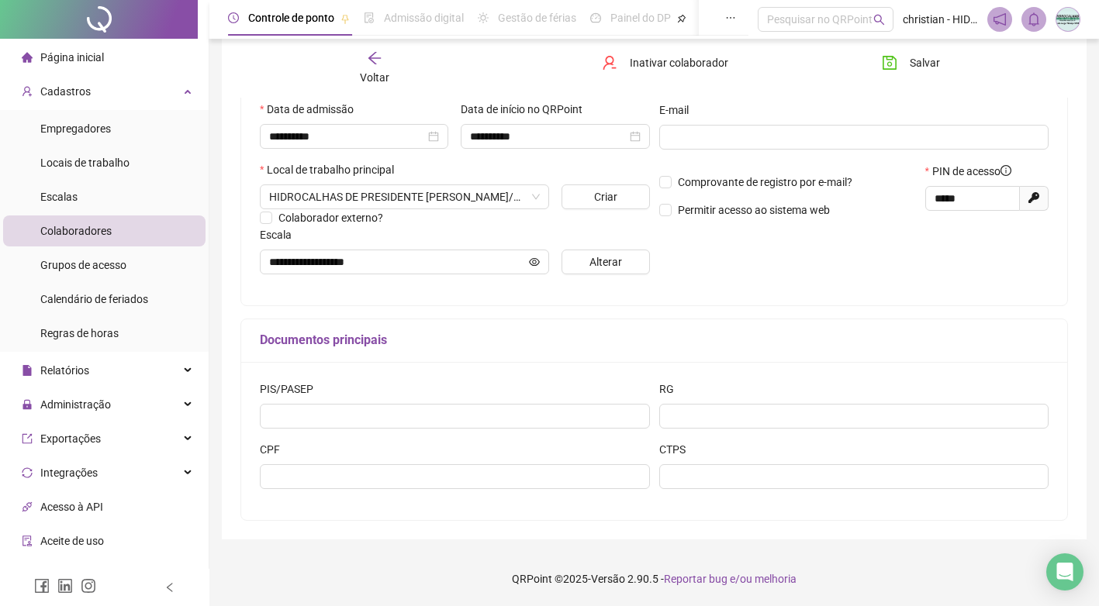
click at [44, 53] on span "Página inicial" at bounding box center [72, 57] width 64 height 12
